Goal: Book appointment/travel/reservation

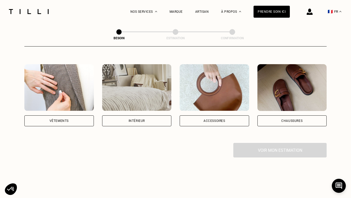
scroll to position [91, 0]
click at [49, 115] on div "Vêtements" at bounding box center [59, 120] width 70 height 11
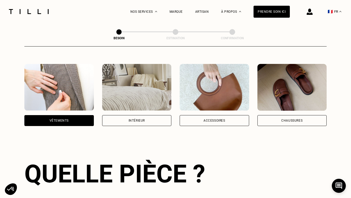
scroll to position [169, 0]
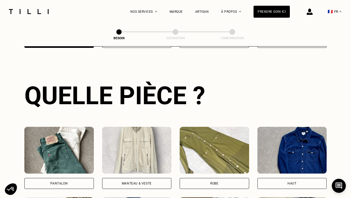
click at [69, 136] on img at bounding box center [59, 150] width 70 height 47
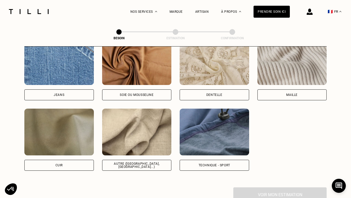
scroll to position [573, 0]
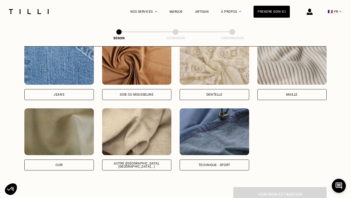
click at [138, 162] on div "Autre ([GEOGRAPHIC_DATA], [GEOGRAPHIC_DATA]...)" at bounding box center [137, 165] width 61 height 6
select select "FR"
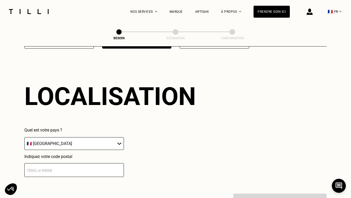
scroll to position [695, 0]
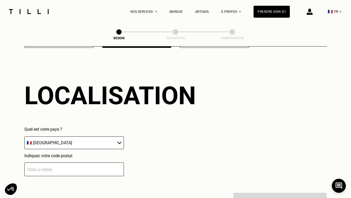
click at [98, 170] on input "number" at bounding box center [74, 169] width 100 height 14
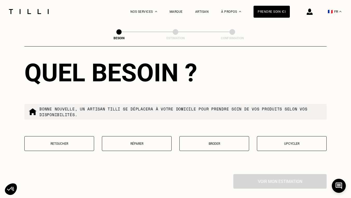
scroll to position [847, 0]
type input "69007"
click at [74, 136] on button "Retoucher" at bounding box center [59, 143] width 70 height 15
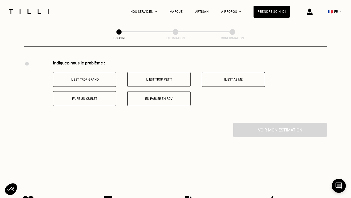
scroll to position [958, 0]
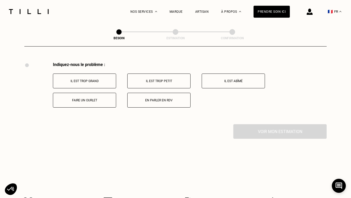
click at [90, 78] on button "Il est trop grand" at bounding box center [84, 80] width 63 height 15
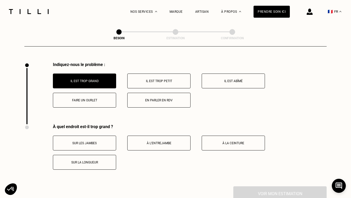
scroll to position [1020, 0]
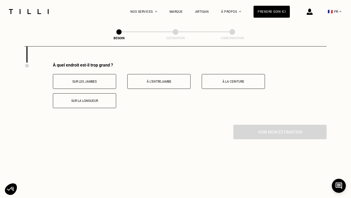
click at [229, 80] on p "À la ceinture" at bounding box center [234, 82] width 58 height 4
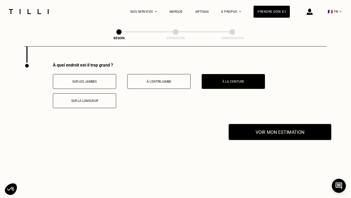
click at [260, 128] on button "Voir mon estimation" at bounding box center [280, 132] width 103 height 16
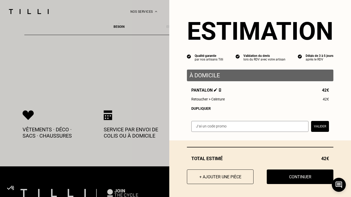
scroll to position [1108, 0]
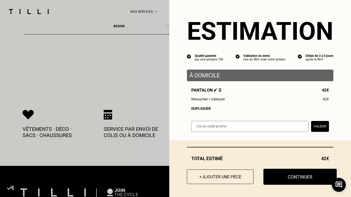
click at [283, 174] on button "Continuer" at bounding box center [300, 177] width 73 height 16
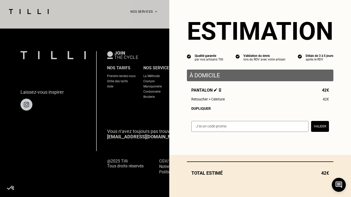
scroll to position [328, 0]
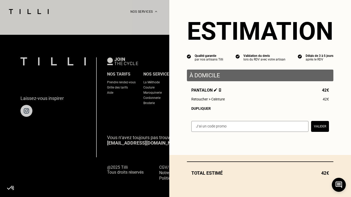
select select "FR"
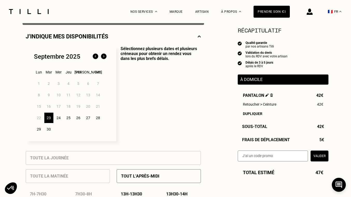
scroll to position [114, 0]
click at [56, 116] on div "24" at bounding box center [58, 117] width 9 height 10
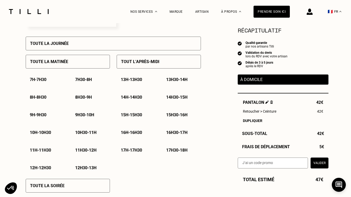
scroll to position [229, 0]
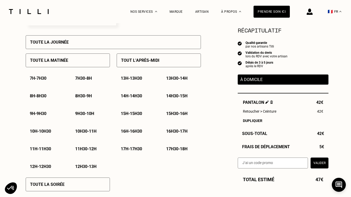
click at [178, 152] on div "17h30 - 18h" at bounding box center [181, 148] width 39 height 13
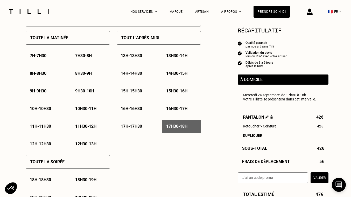
scroll to position [253, 0]
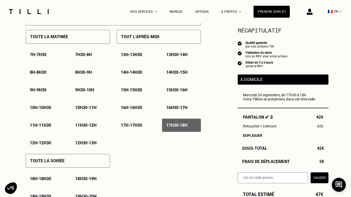
click at [152, 146] on div "Tout l’après-midi 13h - 13h30 13h30 - 14h 14h - 14h30 14h30 - 15h 15h - 15h30 1…" at bounding box center [159, 87] width 84 height 124
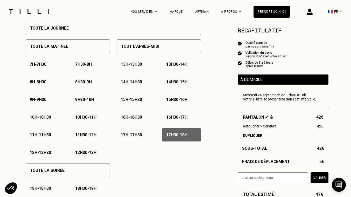
scroll to position [243, 0]
